Goal: Information Seeking & Learning: Find specific fact

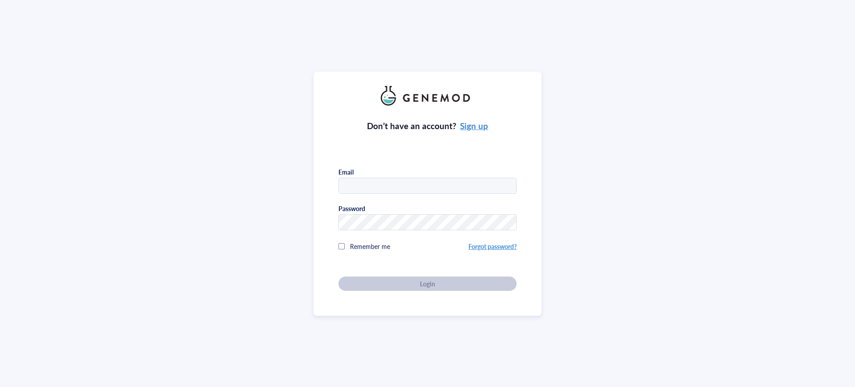
type input "[PERSON_NAME][EMAIL_ADDRESS][DOMAIN_NAME]"
click at [339, 245] on div at bounding box center [342, 246] width 6 height 6
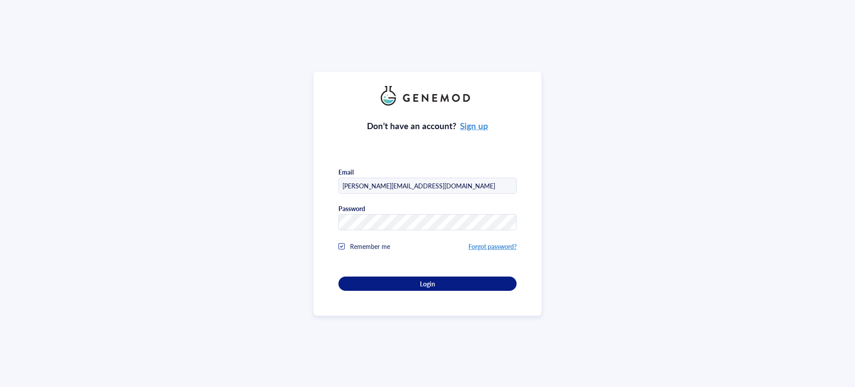
click at [398, 273] on div "Don’t have an account? Sign up Email [PERSON_NAME][EMAIL_ADDRESS][DOMAIN_NAME] …" at bounding box center [428, 198] width 178 height 185
click at [404, 281] on div "Login" at bounding box center [428, 284] width 150 height 8
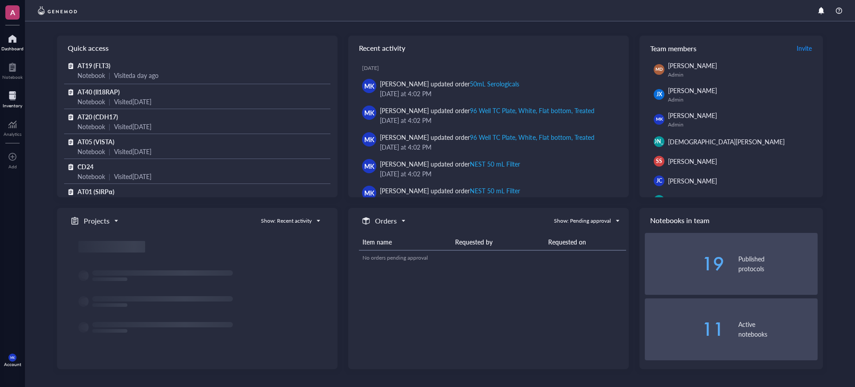
click at [1, 102] on div "Inventory" at bounding box center [12, 98] width 25 height 25
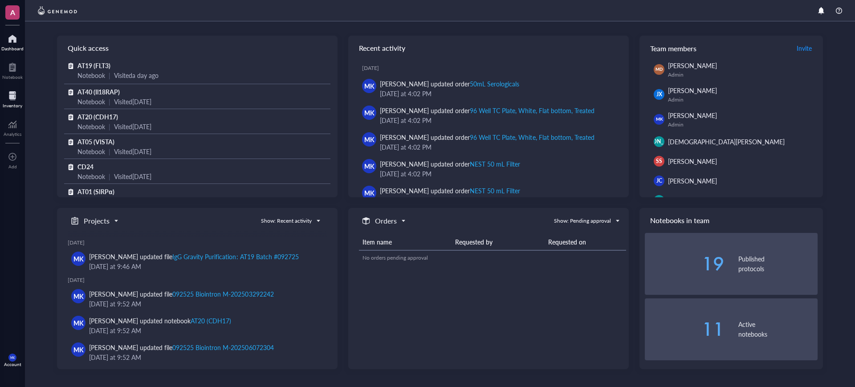
click at [12, 95] on div at bounding box center [13, 96] width 20 height 14
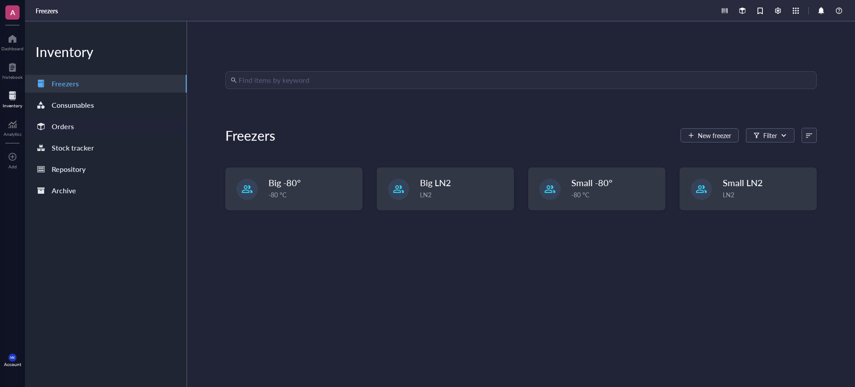
click at [78, 126] on div "Orders" at bounding box center [106, 127] width 162 height 18
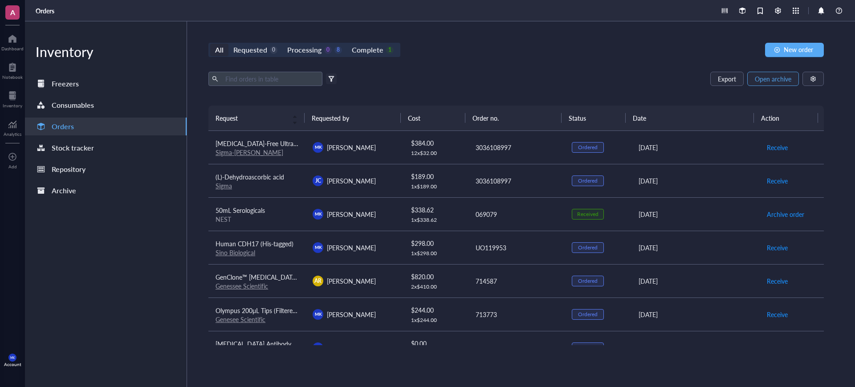
click at [762, 82] on span "Open archive" at bounding box center [773, 78] width 37 height 7
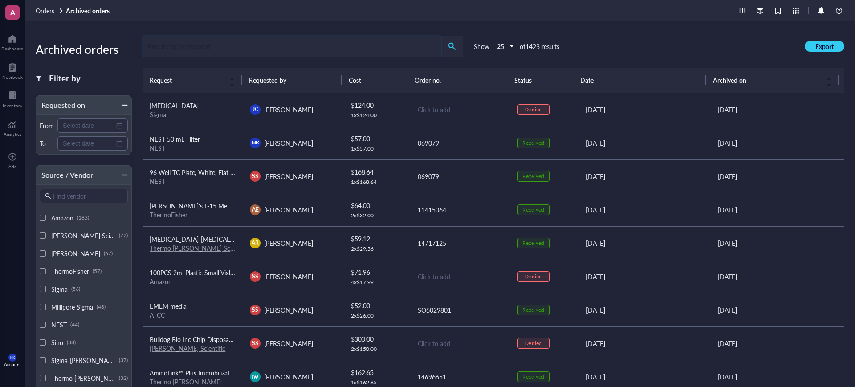
click at [239, 47] on input "search" at bounding box center [292, 46] width 298 height 20
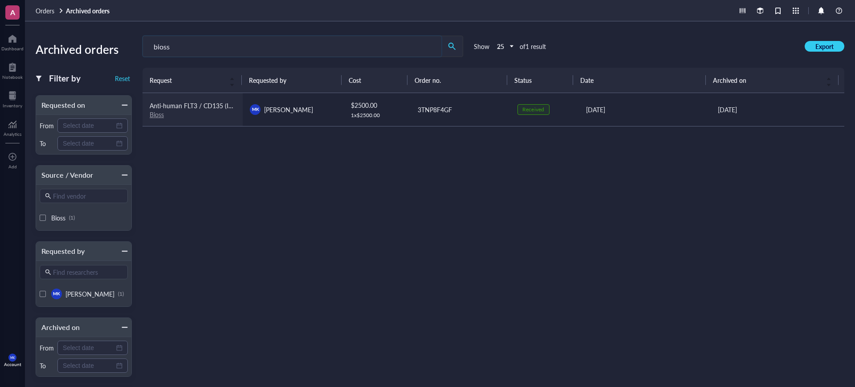
type input "bioss"
click at [156, 116] on link "Bioss" at bounding box center [157, 114] width 14 height 9
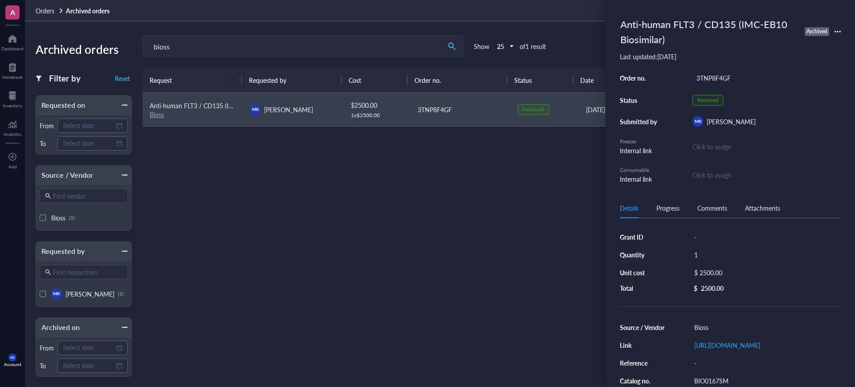
click at [345, 253] on div "Request Requested by Cost Order no. Status Date Archived on Anti-human FLT3 / C…" at bounding box center [494, 243] width 702 height 351
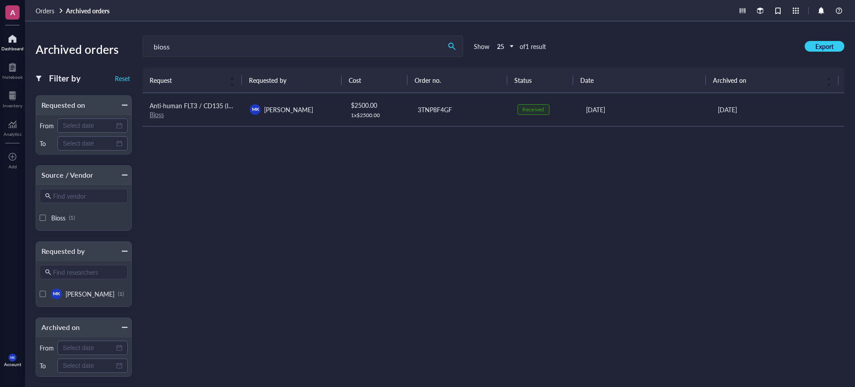
click at [17, 47] on div "Dashboard" at bounding box center [12, 48] width 22 height 5
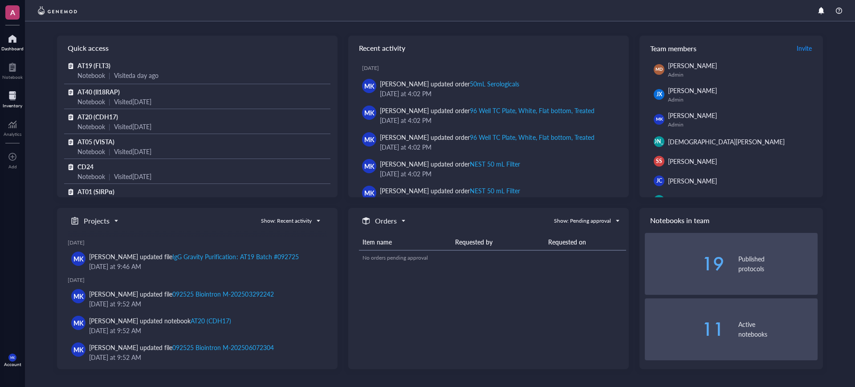
click at [21, 98] on div at bounding box center [13, 96] width 20 height 14
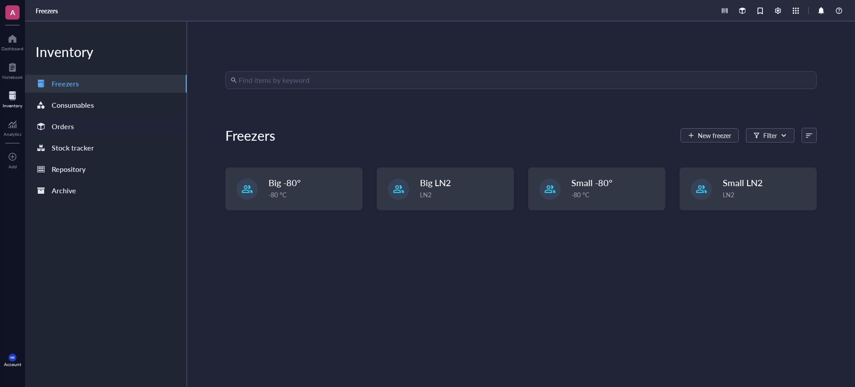
click at [110, 118] on div "Orders" at bounding box center [106, 127] width 162 height 18
